Goal: Task Accomplishment & Management: Use online tool/utility

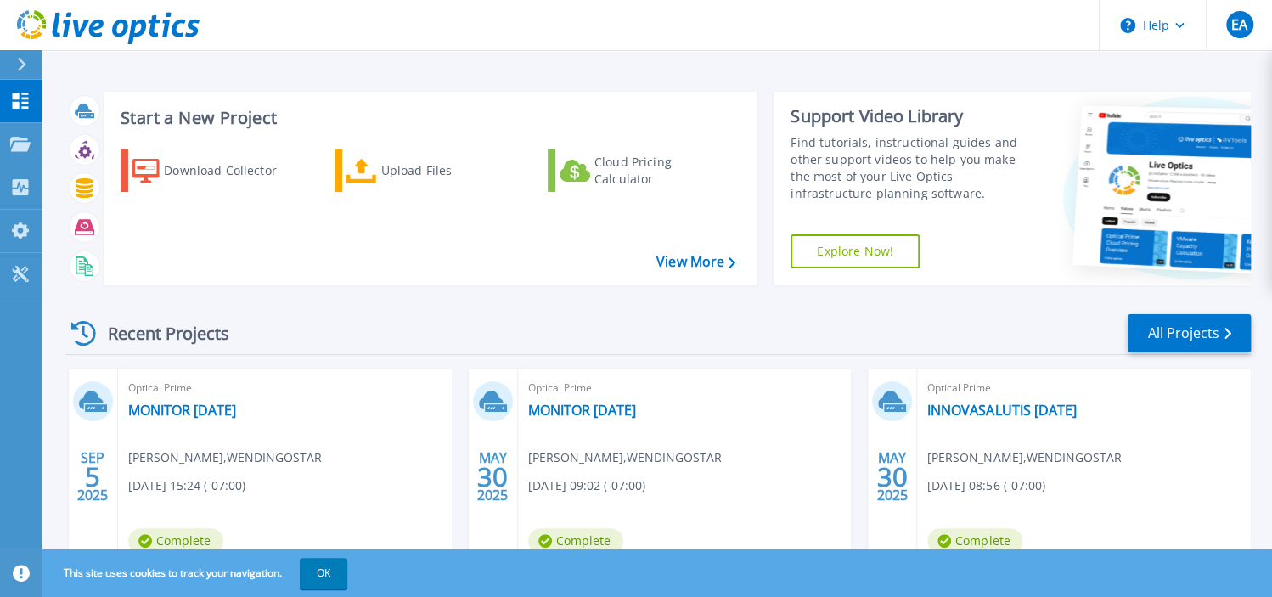
click at [256, 440] on div "Optical Prime MONITOR [DATE] [PERSON_NAME] , WENDINGOSTAR [DATE] 15:24 (-07:00)…" at bounding box center [285, 478] width 334 height 220
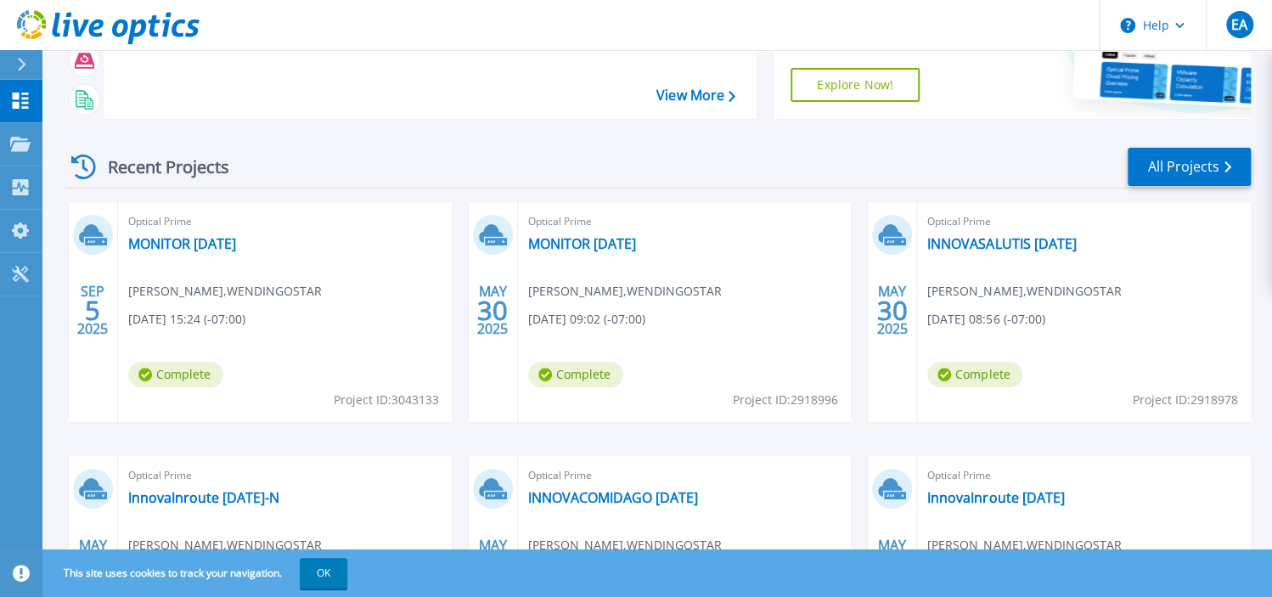
scroll to position [170, 0]
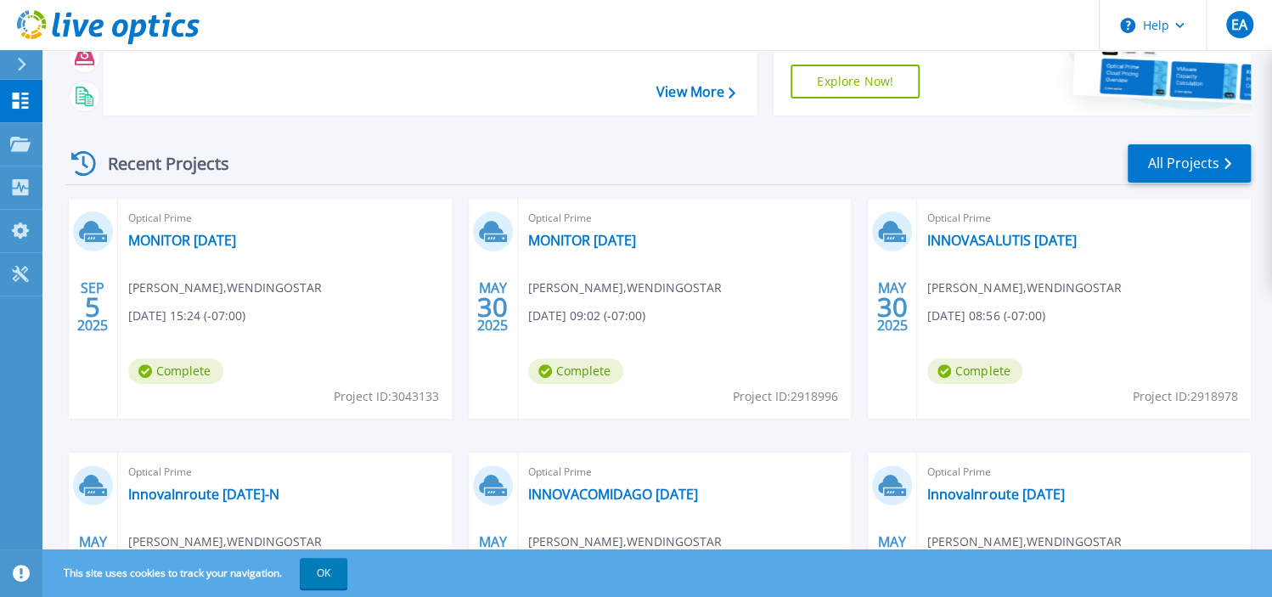
click at [213, 297] on span "[PERSON_NAME] , WENDINGOSTAR" at bounding box center [225, 287] width 194 height 19
click at [149, 249] on link "MONITOR [DATE]" at bounding box center [182, 240] width 108 height 17
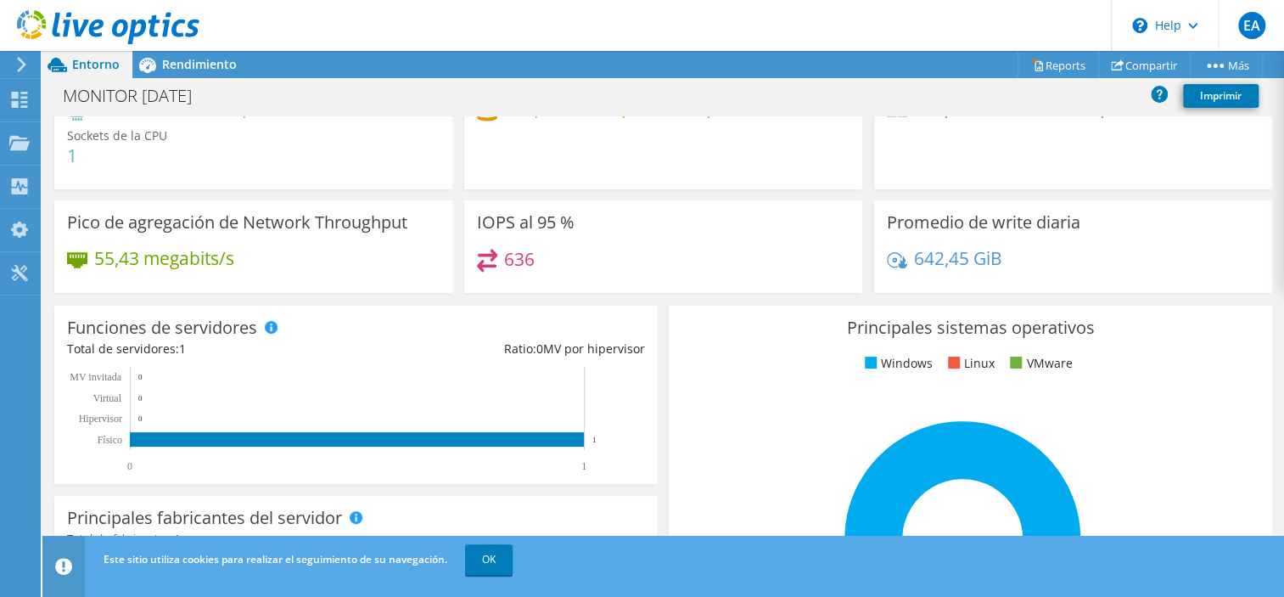
scroll to position [85, 0]
click at [477, 233] on div "IOPS al 95 % 636" at bounding box center [663, 246] width 398 height 93
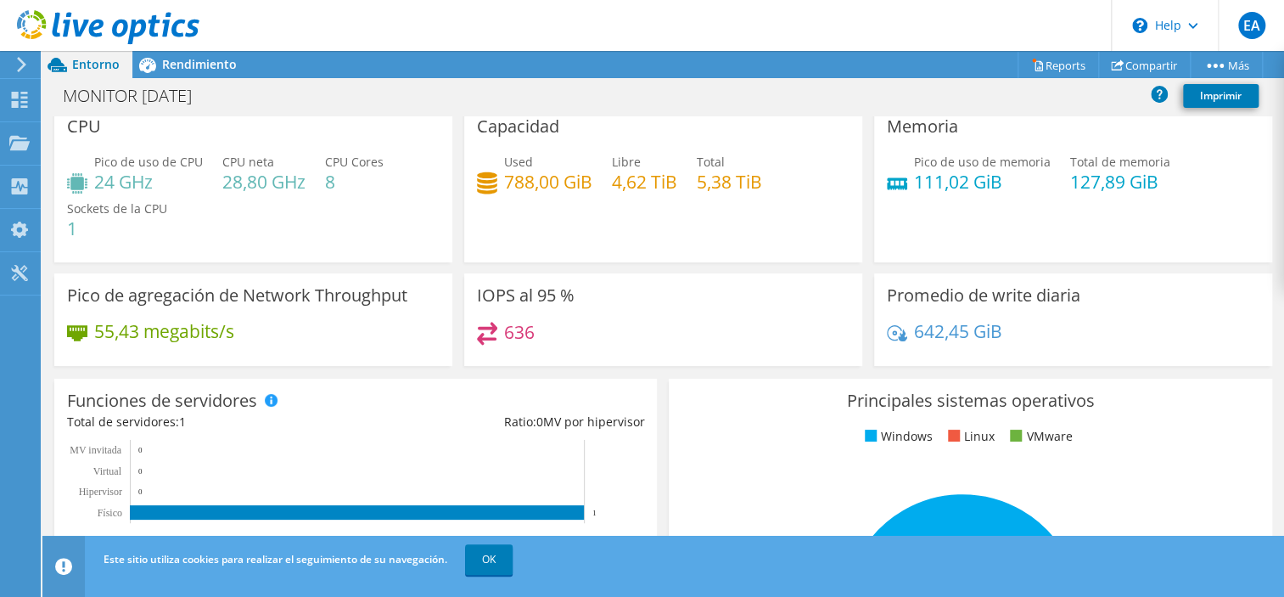
scroll to position [17, 0]
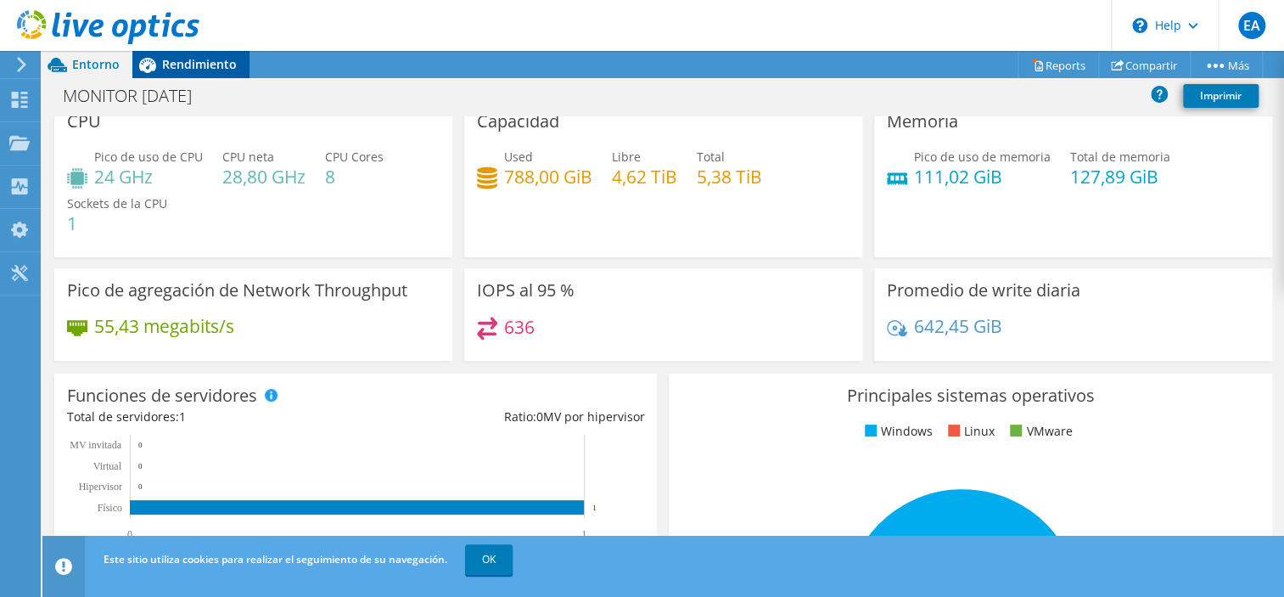
click at [235, 73] on div "Rendimiento" at bounding box center [190, 64] width 117 height 27
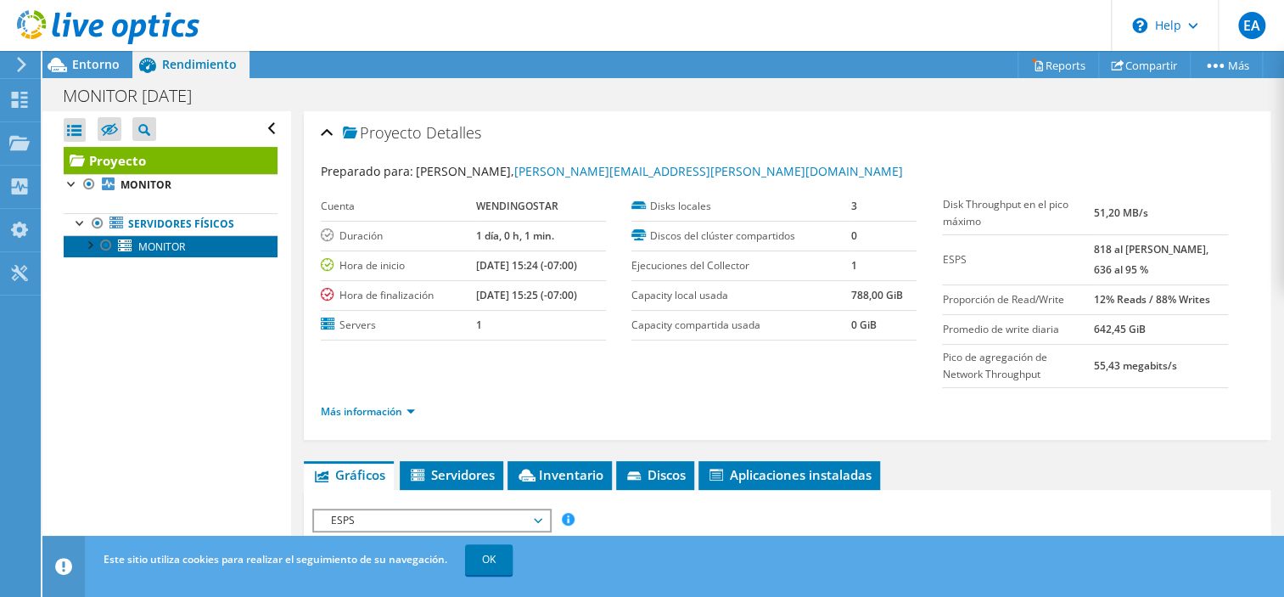
click at [185, 254] on span "MONITOR" at bounding box center [161, 246] width 47 height 14
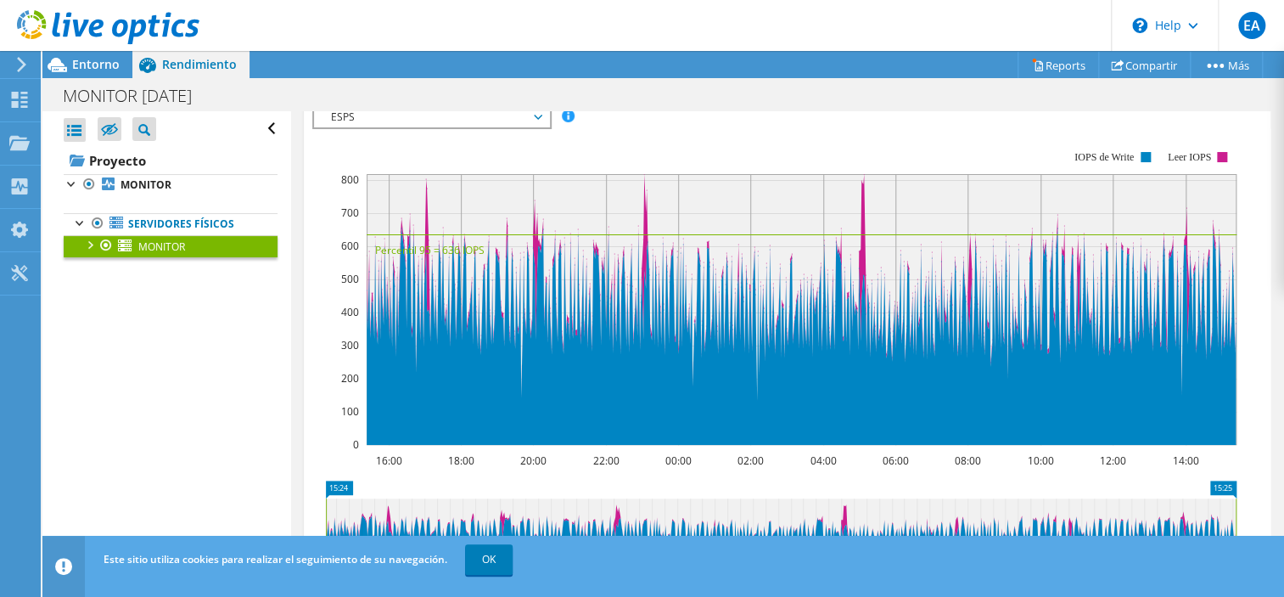
scroll to position [255, 0]
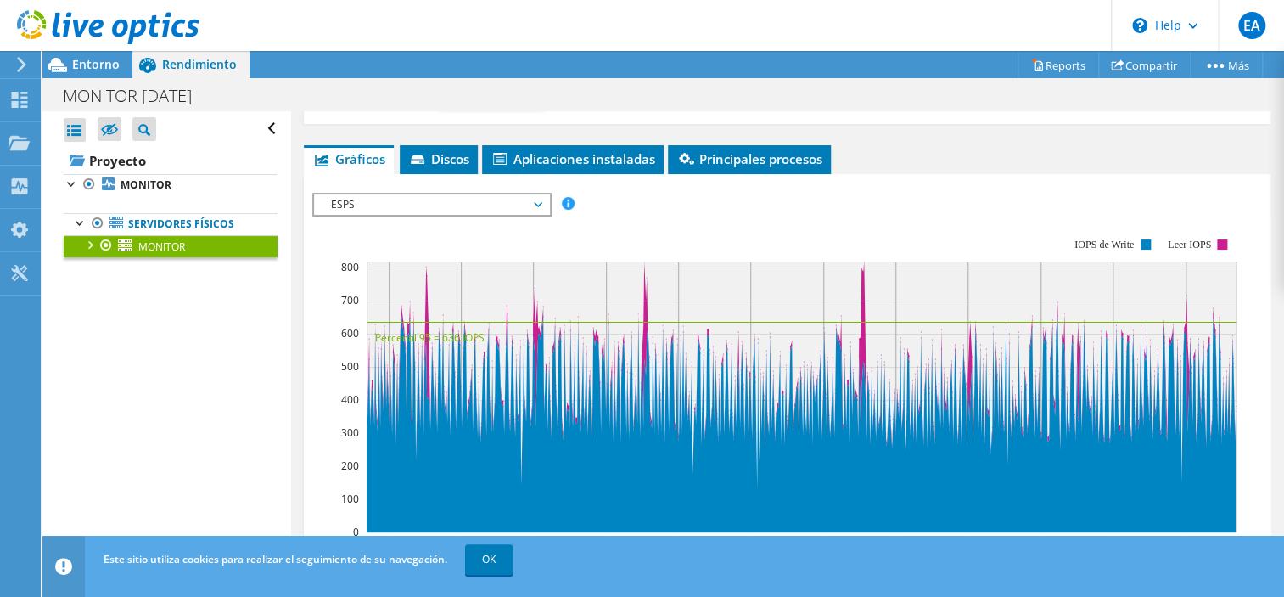
click at [452, 215] on span "ESPS" at bounding box center [432, 204] width 218 height 20
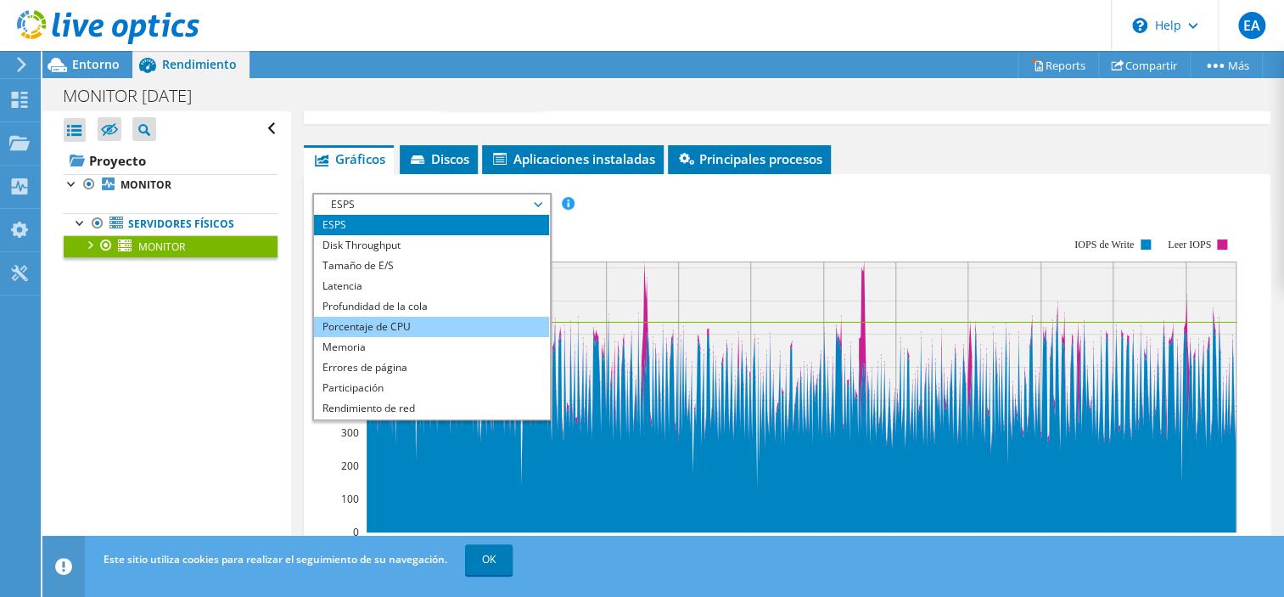
click at [431, 337] on li "Porcentaje de CPU" at bounding box center [431, 327] width 235 height 20
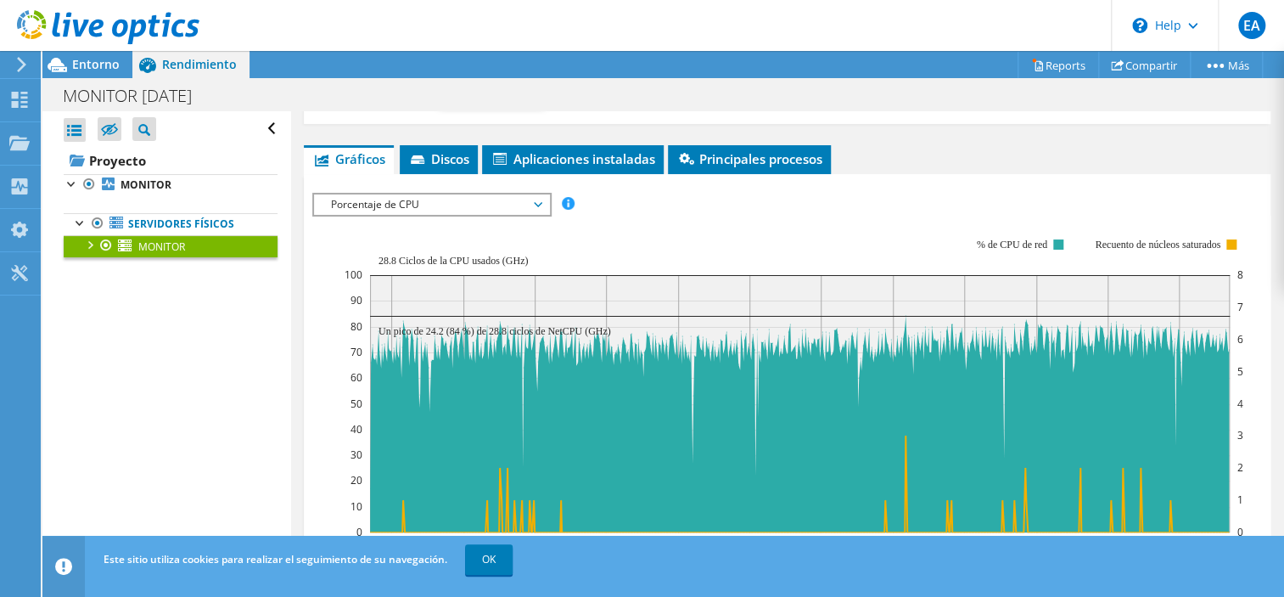
scroll to position [340, 0]
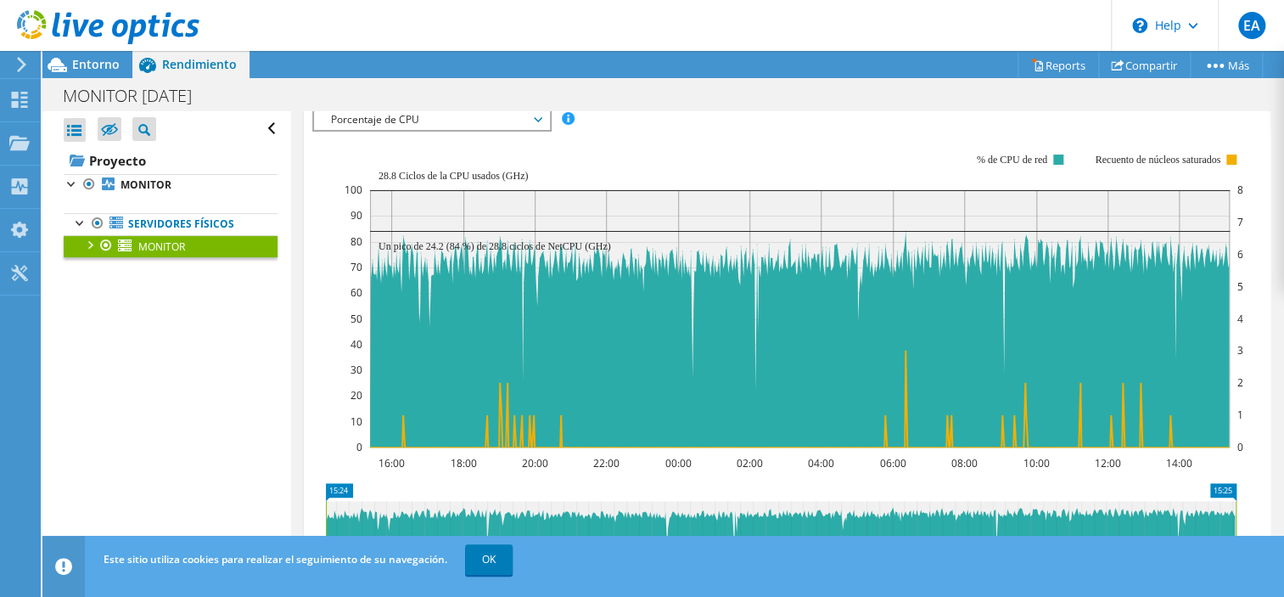
click at [497, 130] on span "Porcentaje de CPU" at bounding box center [432, 120] width 218 height 20
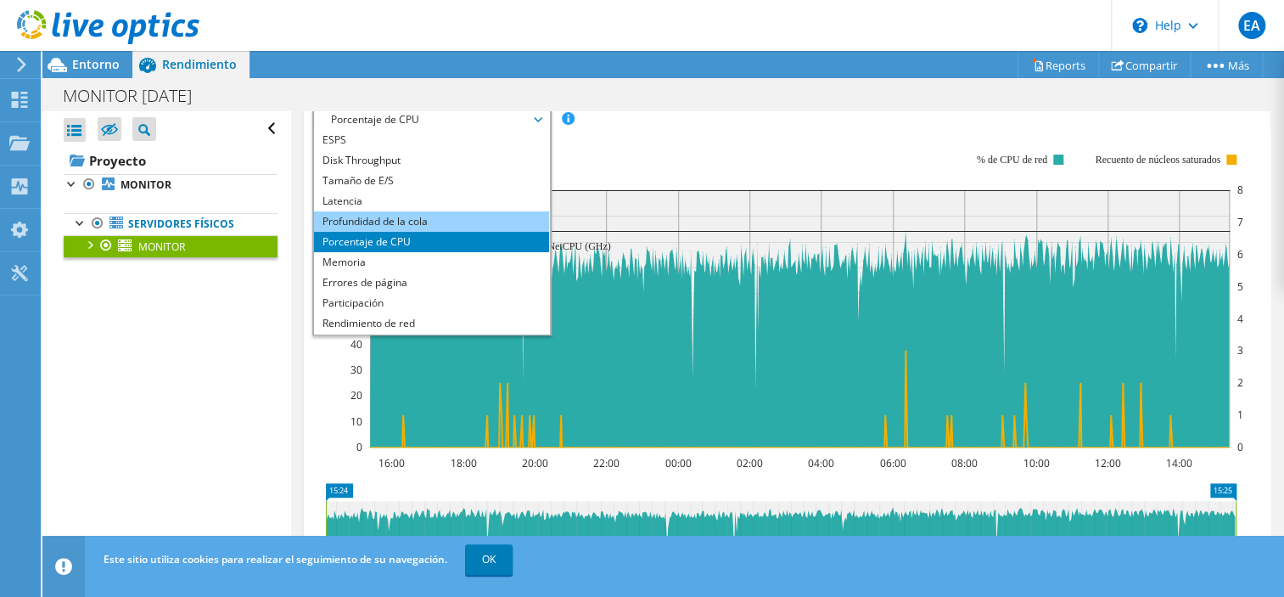
scroll to position [255, 0]
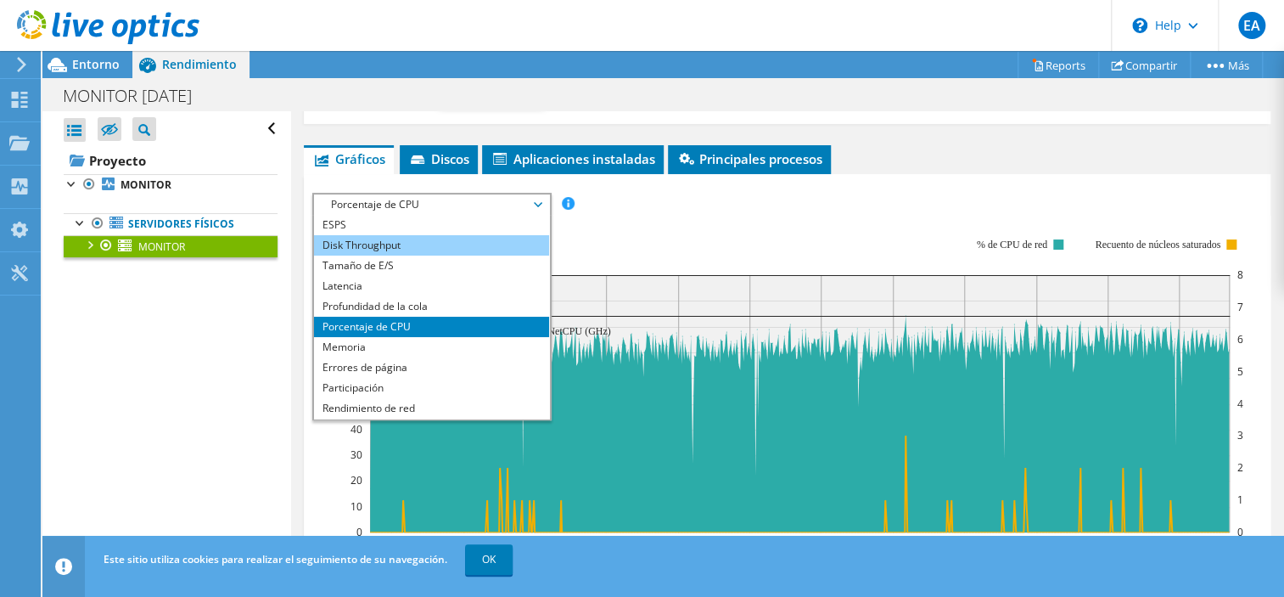
click at [430, 256] on li "Disk Throughput" at bounding box center [431, 245] width 235 height 20
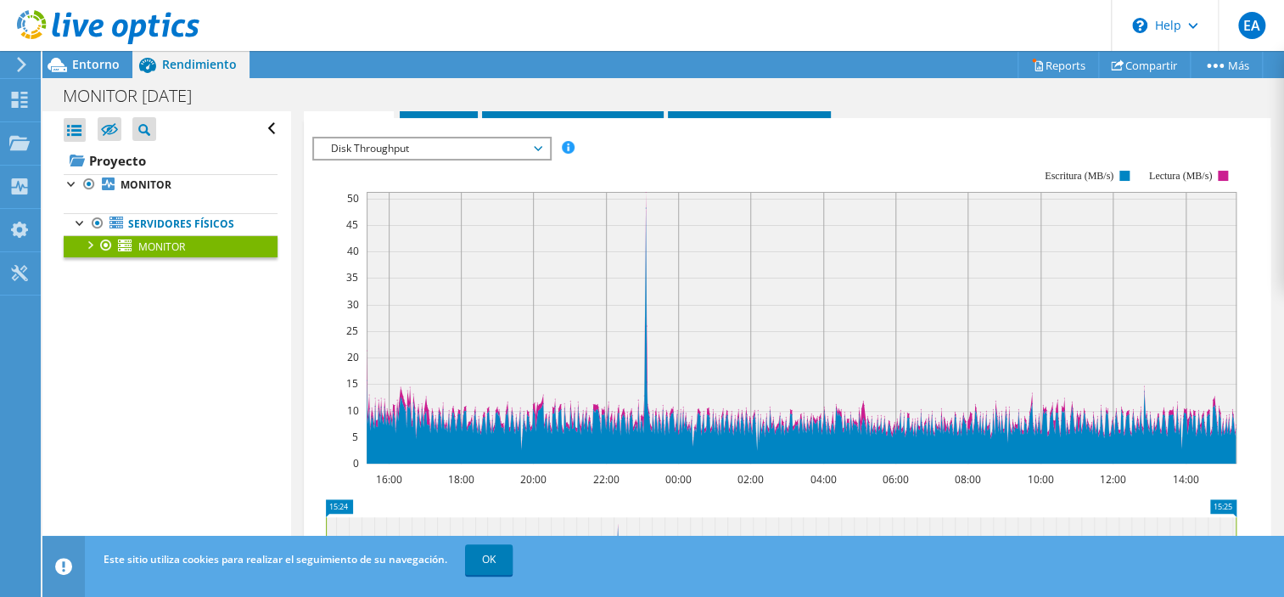
scroll to position [340, 0]
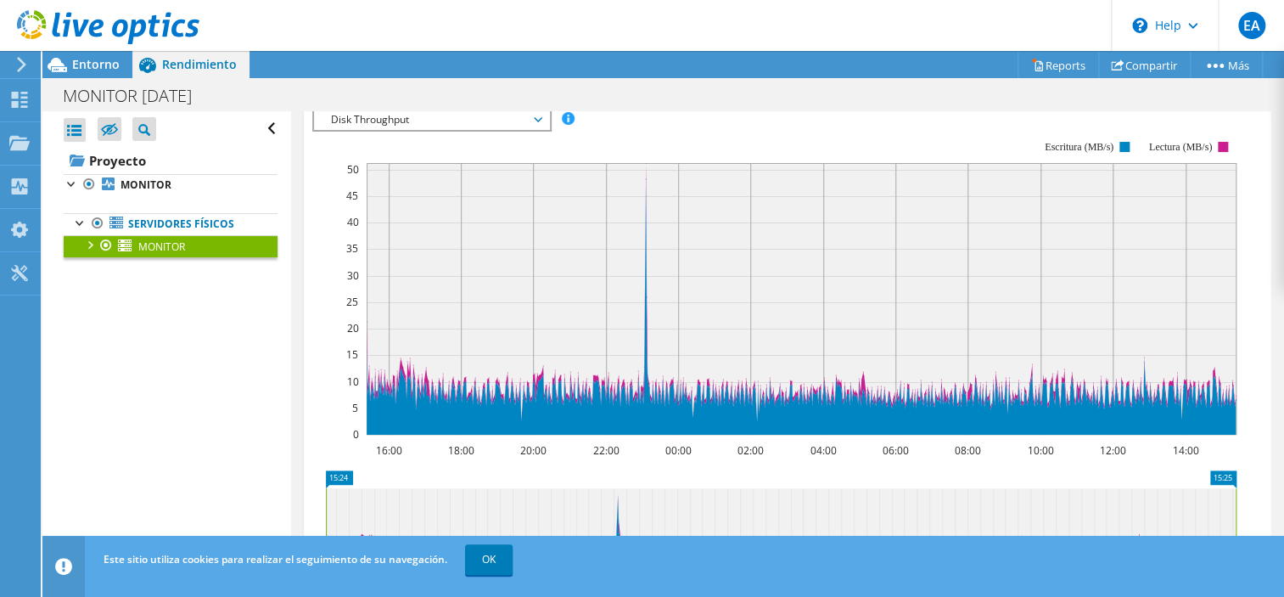
click at [491, 130] on span "Disk Throughput" at bounding box center [432, 120] width 218 height 20
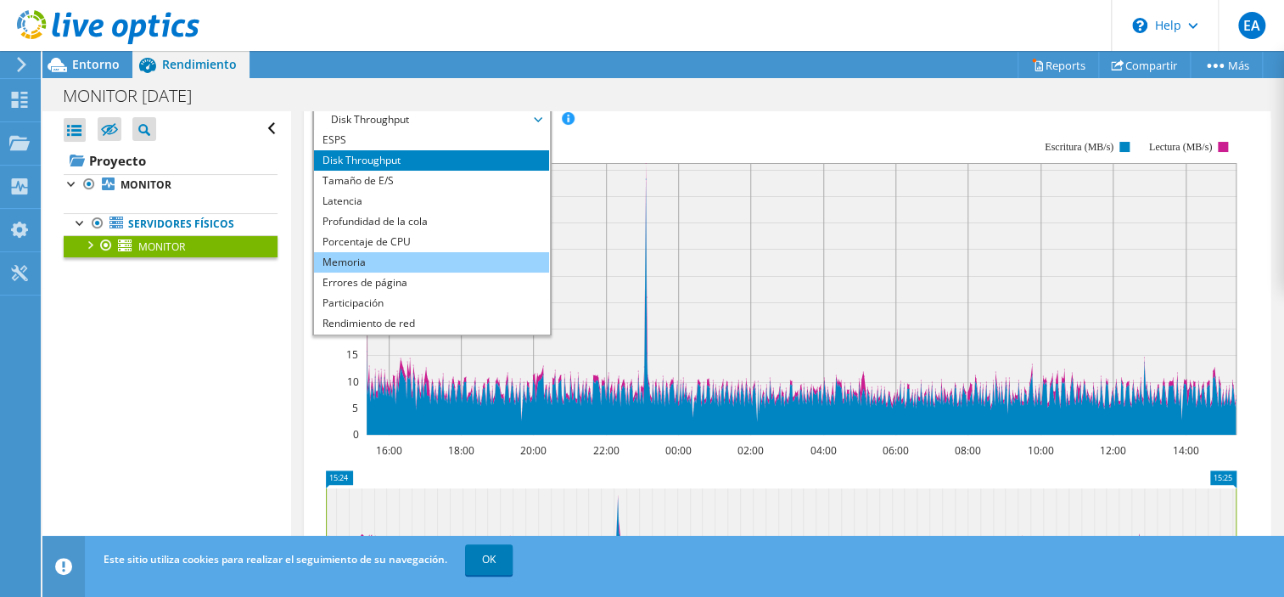
scroll to position [126, 0]
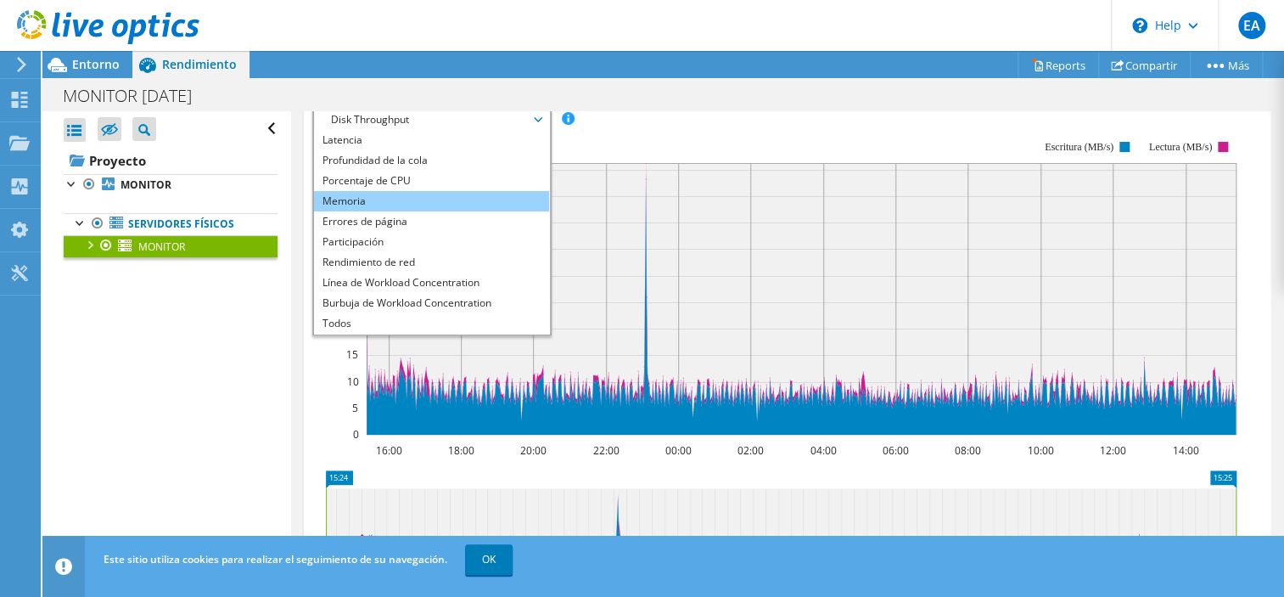
click at [430, 211] on li "Memoria" at bounding box center [431, 201] width 235 height 20
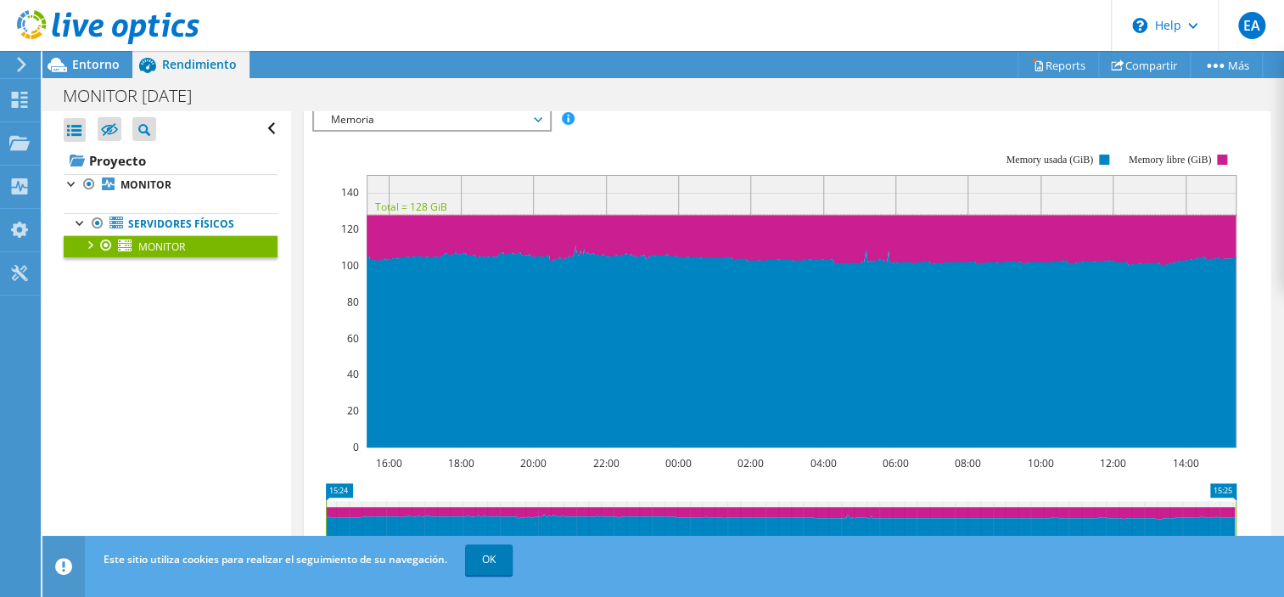
click at [534, 130] on span "Memoria" at bounding box center [432, 120] width 218 height 20
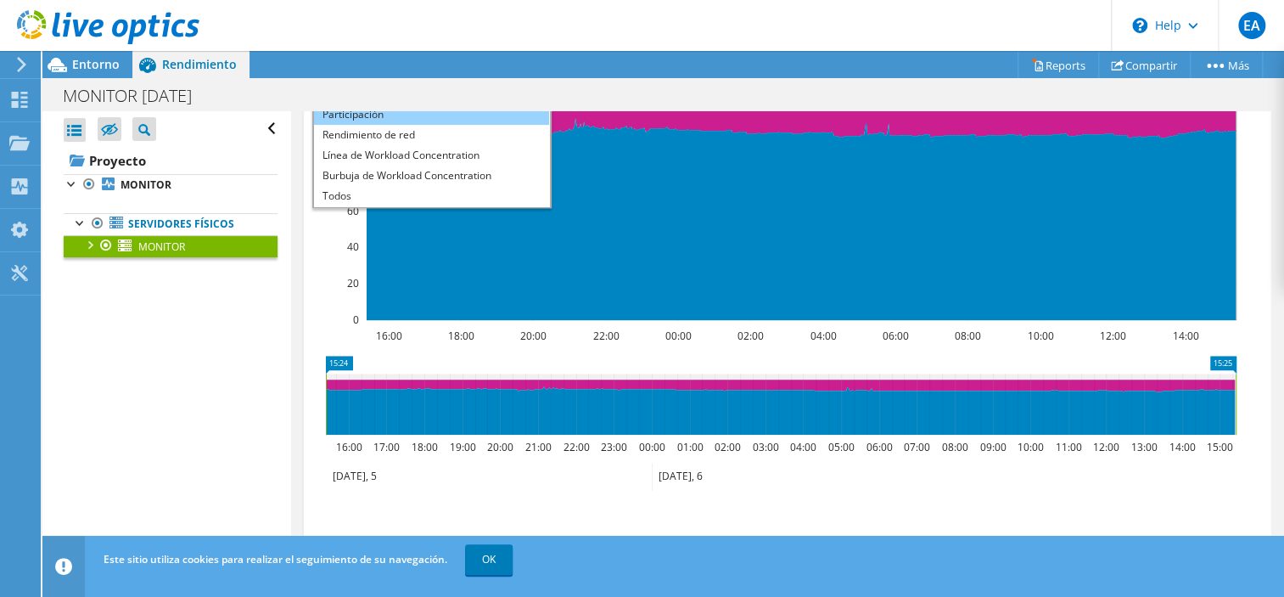
scroll to position [340, 0]
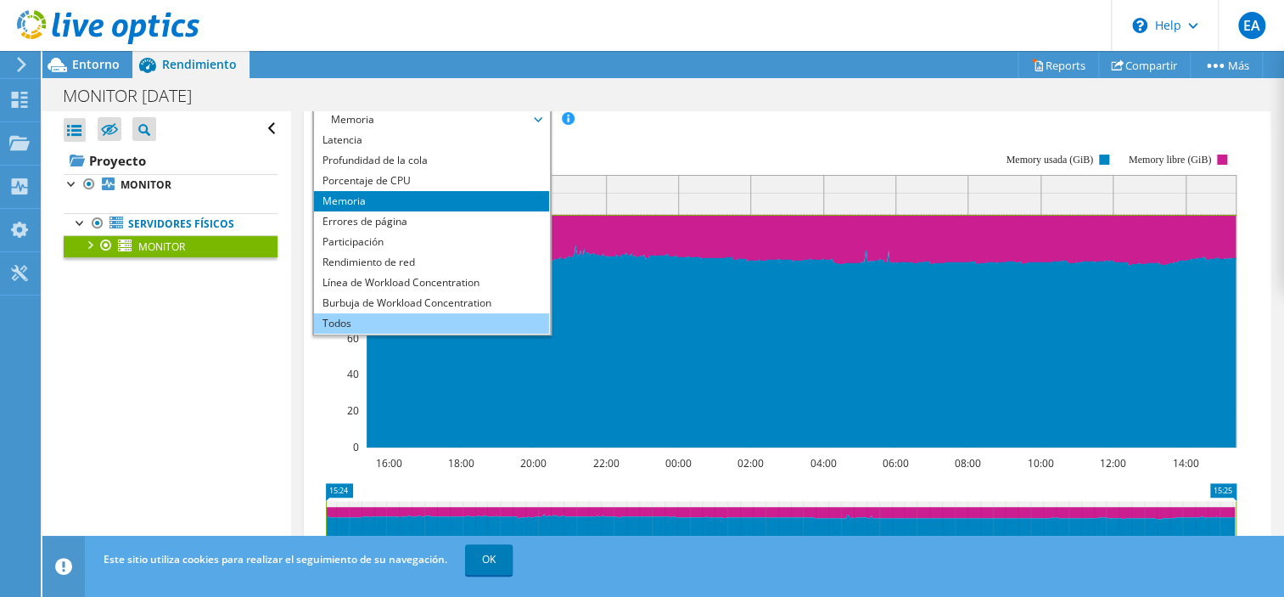
click at [436, 334] on li "Todos" at bounding box center [431, 323] width 235 height 20
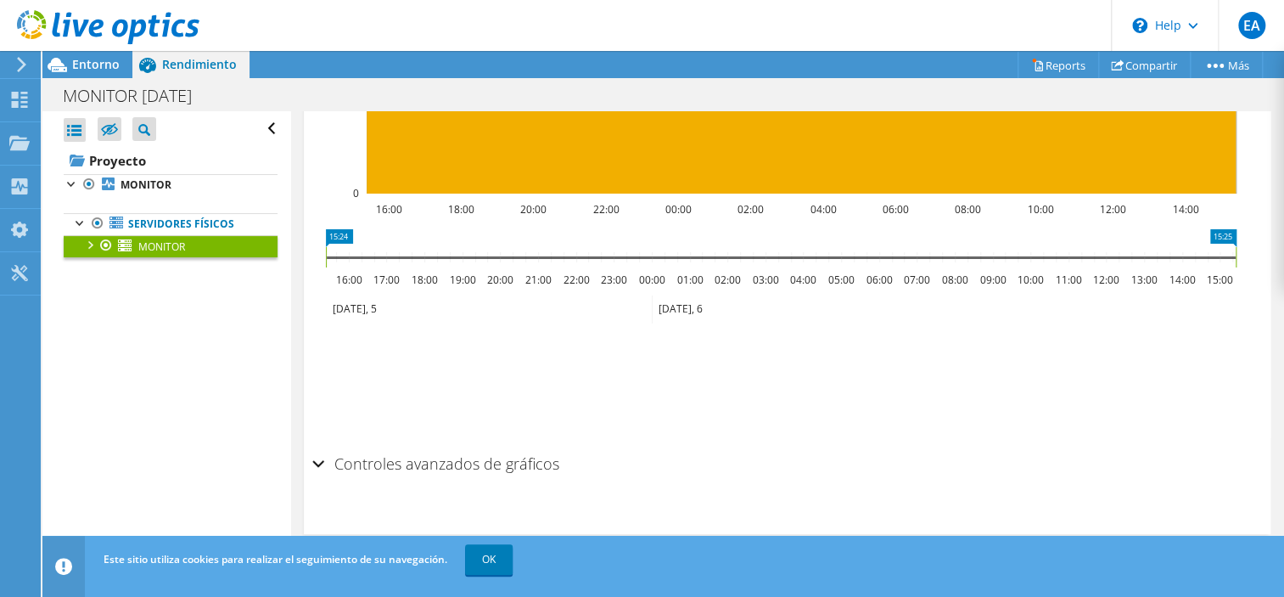
scroll to position [2661, 0]
click at [559, 464] on h2 "Controles avanzados de gráficos" at bounding box center [435, 464] width 247 height 34
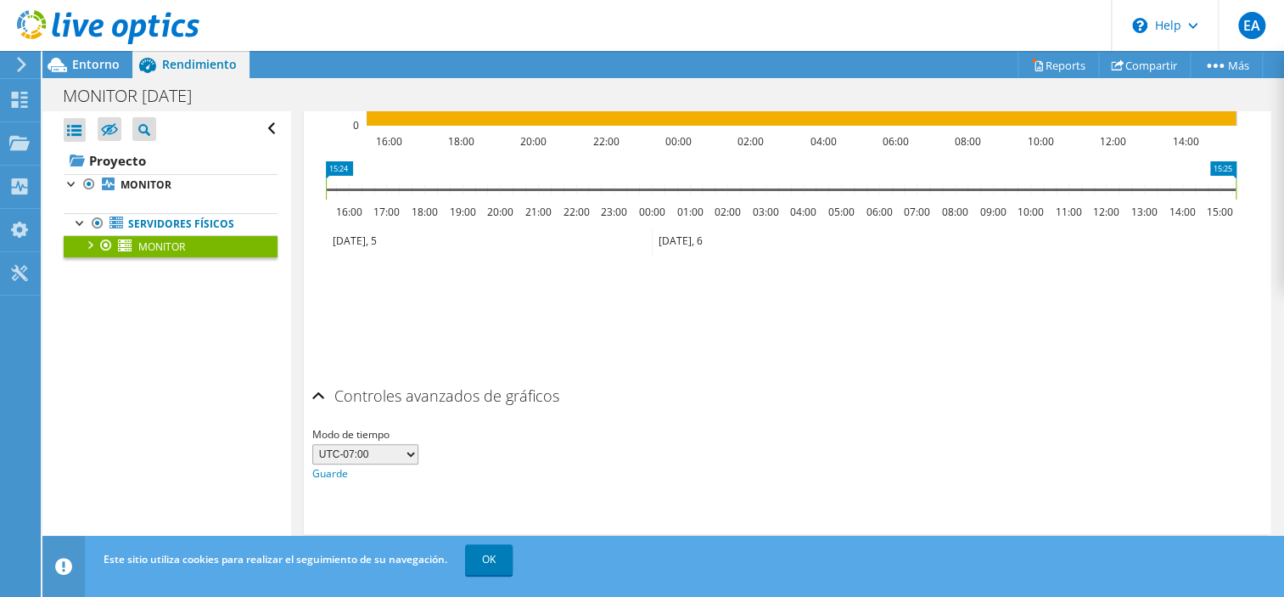
scroll to position [2064, 0]
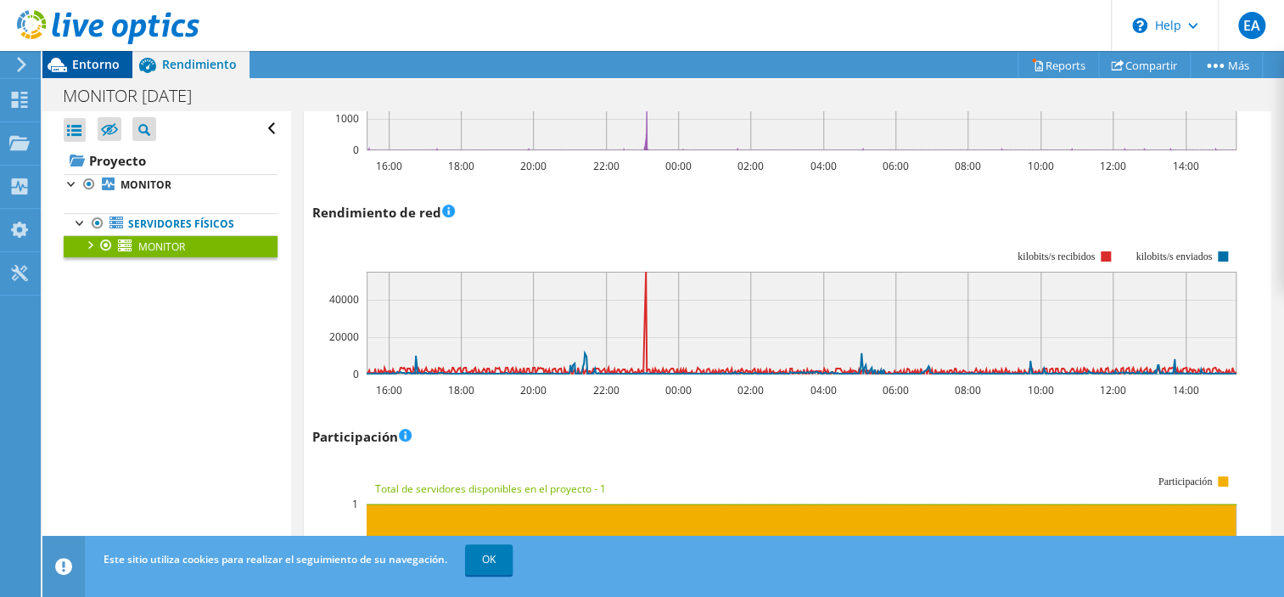
click at [105, 72] on span "Entorno" at bounding box center [96, 64] width 48 height 16
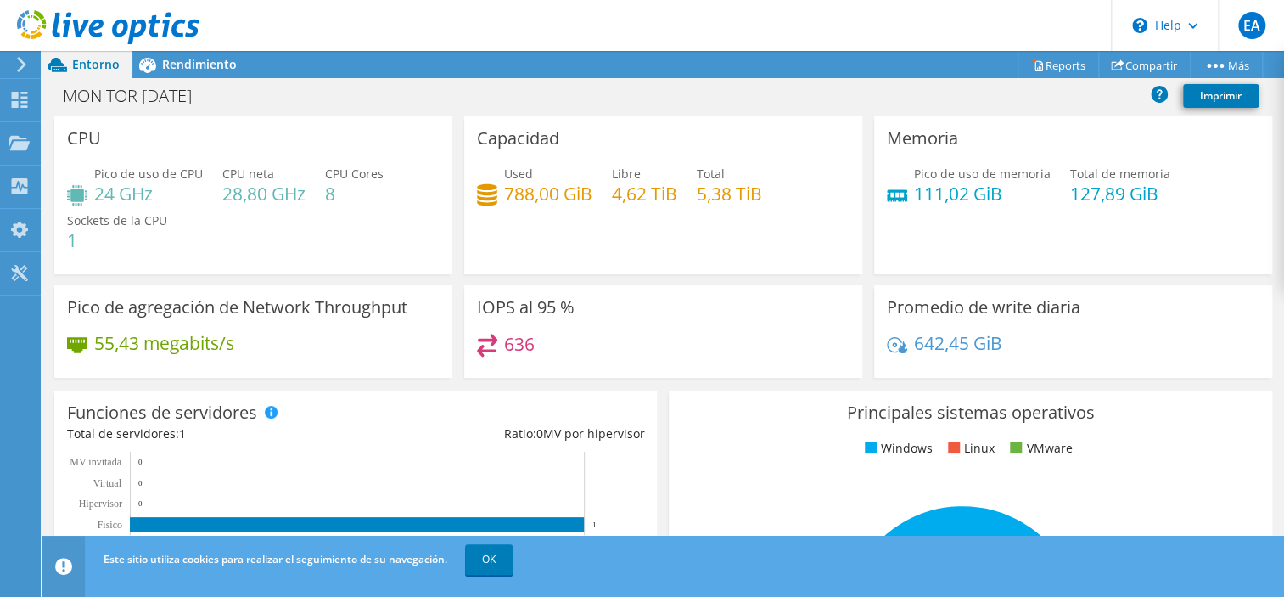
scroll to position [2743, 0]
click at [1054, 69] on link "Reports" at bounding box center [1058, 65] width 81 height 26
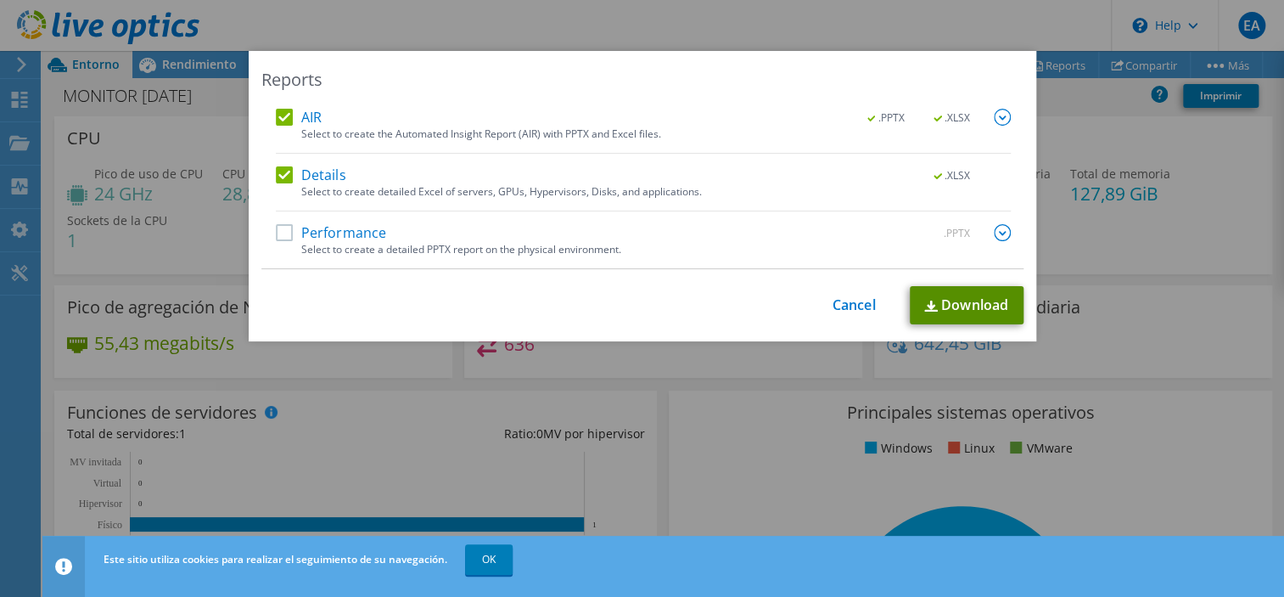
click at [934, 304] on link "Download" at bounding box center [967, 305] width 114 height 38
click at [851, 300] on link "Cancel" at bounding box center [854, 305] width 43 height 16
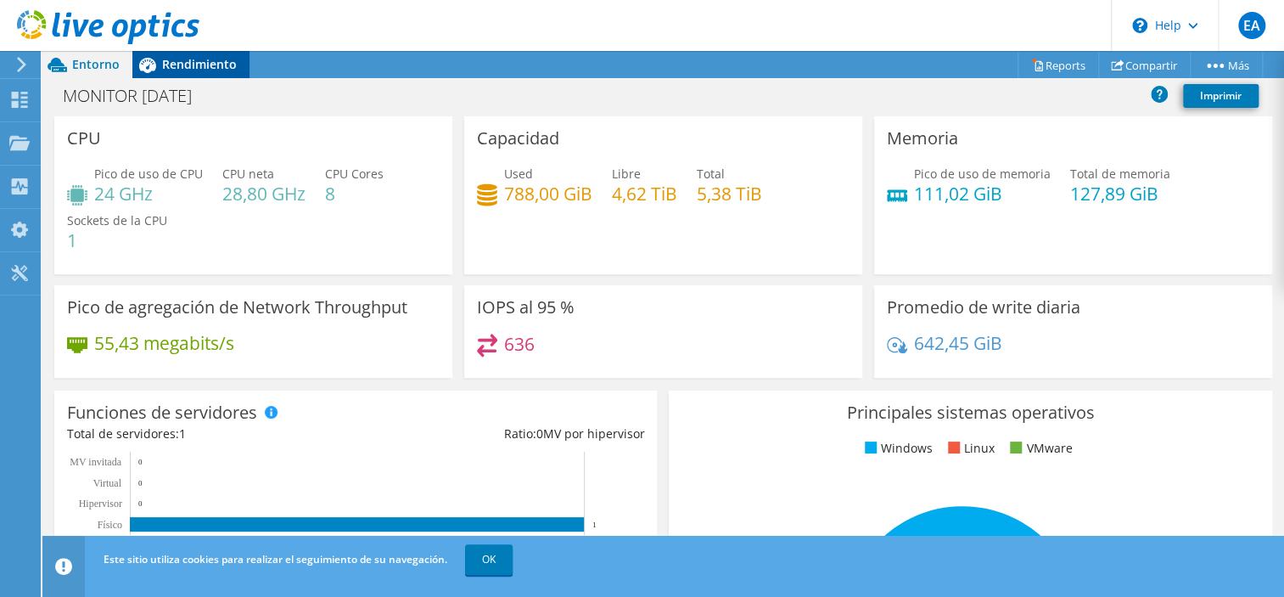
click at [194, 72] on span "Rendimiento" at bounding box center [199, 64] width 75 height 16
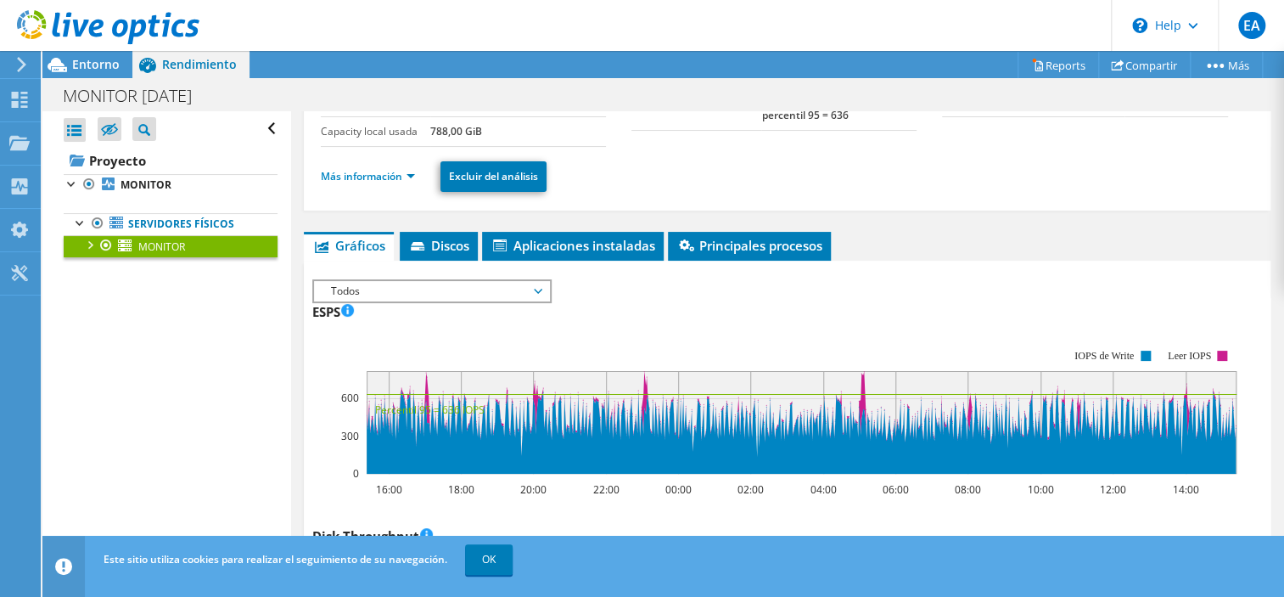
scroll to position [170, 0]
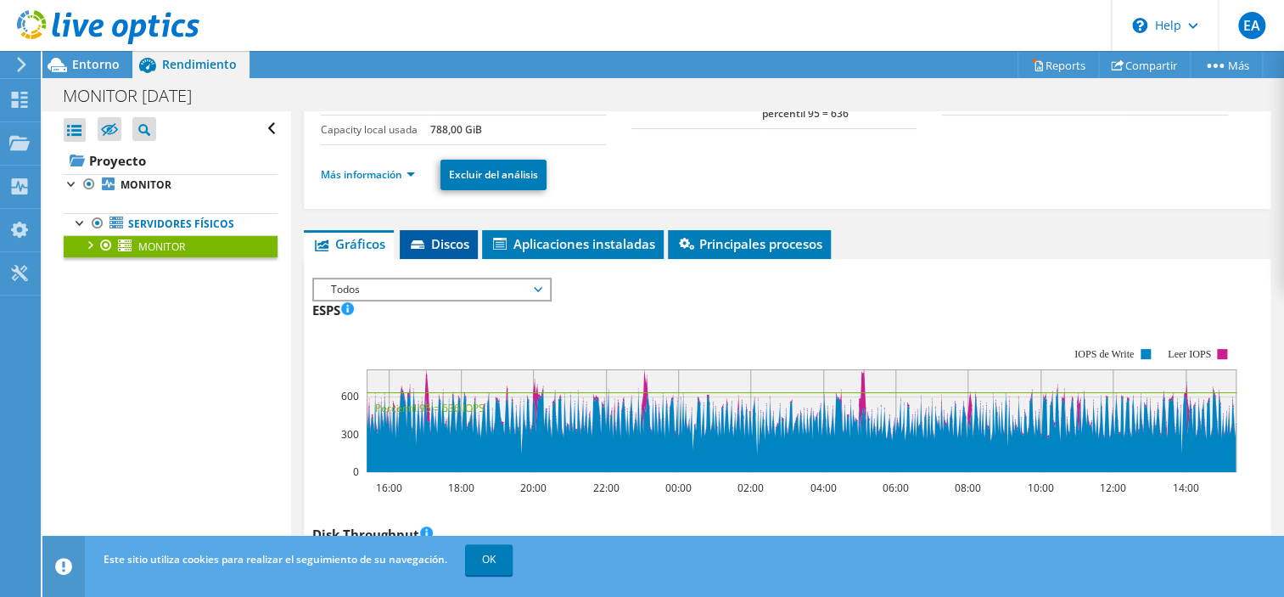
click at [448, 252] on span "Discos" at bounding box center [438, 243] width 61 height 17
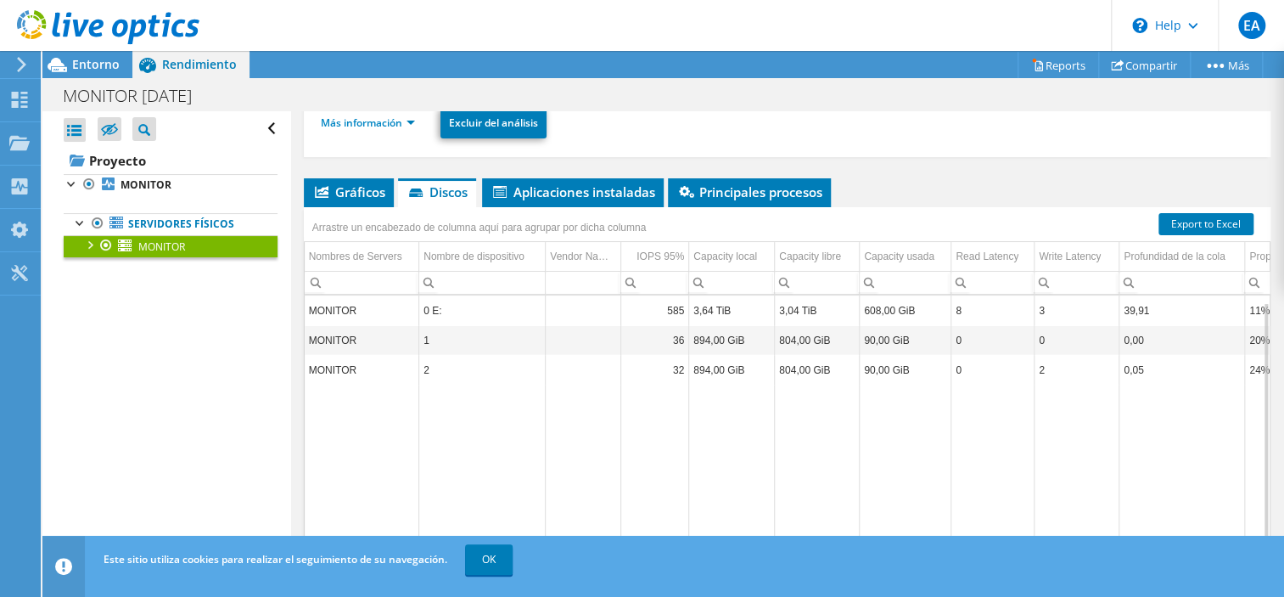
scroll to position [340, 0]
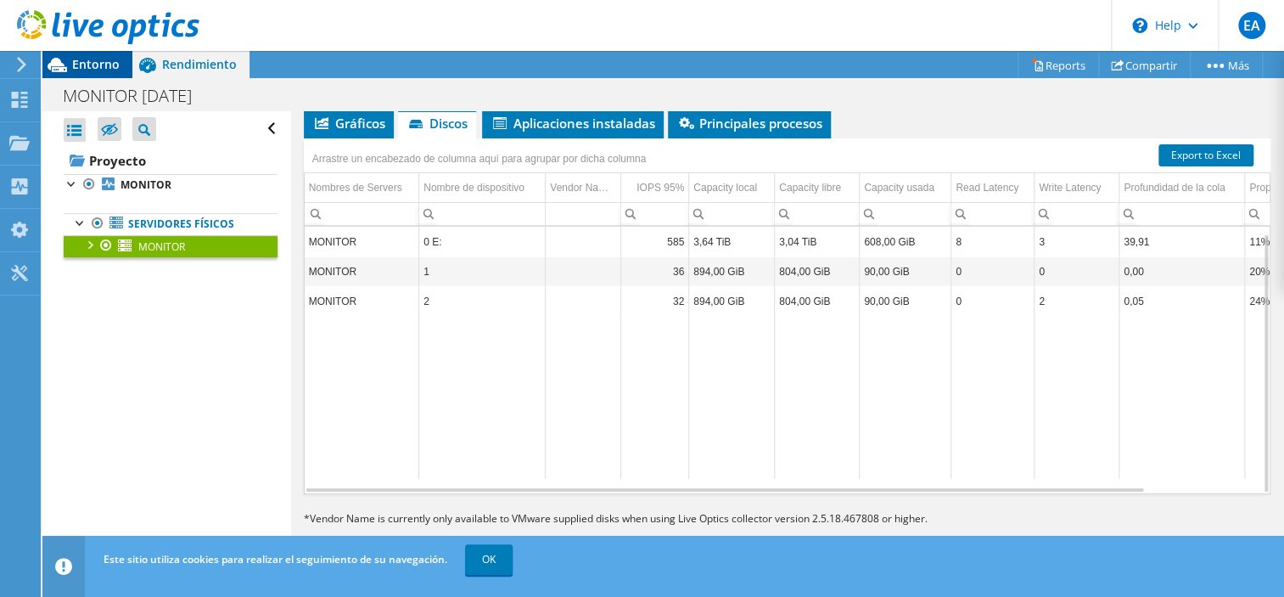
click at [88, 71] on span "Entorno" at bounding box center [96, 64] width 48 height 16
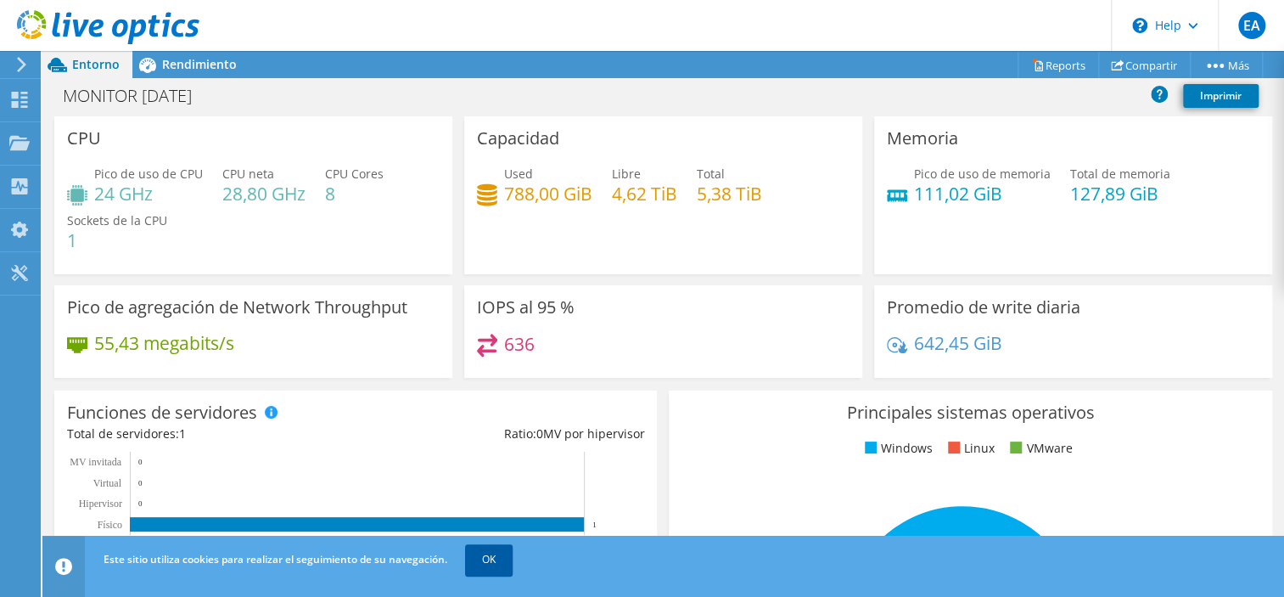
click at [500, 548] on link "OK" at bounding box center [489, 559] width 48 height 31
